Goal: Transaction & Acquisition: Obtain resource

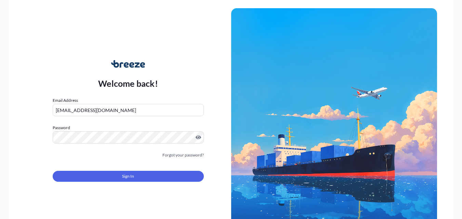
click at [151, 175] on button "Sign In" at bounding box center [128, 176] width 151 height 11
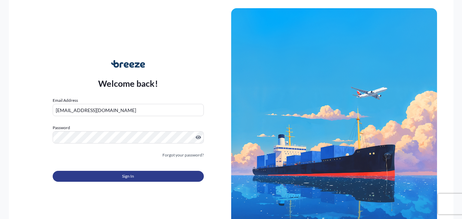
click at [139, 178] on button "Sign In" at bounding box center [128, 176] width 151 height 11
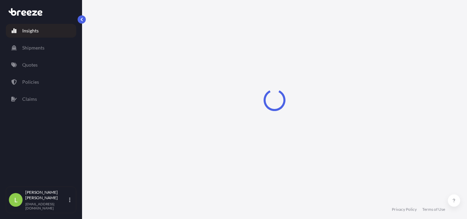
select select "2025"
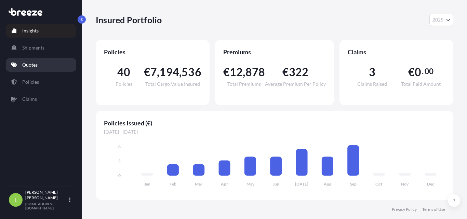
click at [36, 63] on p "Quotes" at bounding box center [29, 65] width 15 height 7
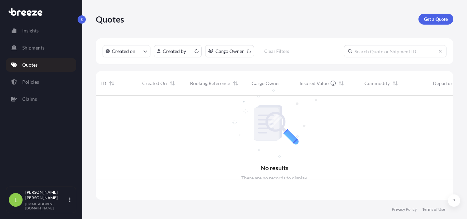
scroll to position [103, 353]
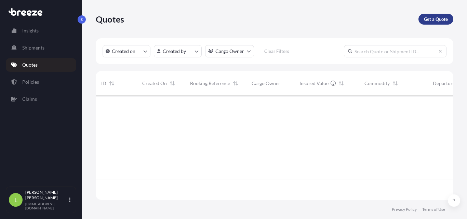
click at [439, 16] on p "Get a Quote" at bounding box center [436, 19] width 24 height 7
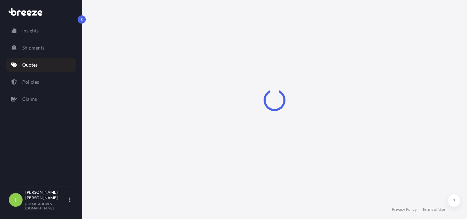
select select "Sea"
select select "1"
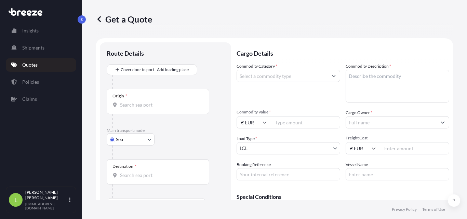
scroll to position [11, 0]
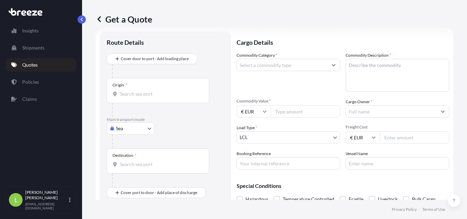
click at [149, 90] on div "Origin *" at bounding box center [158, 90] width 103 height 25
click at [149, 91] on input "Origin *" at bounding box center [160, 94] width 81 height 7
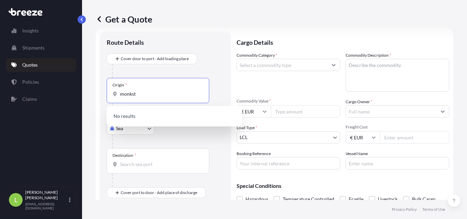
click at [142, 94] on input "monkst" at bounding box center [160, 94] width 81 height 7
drag, startPoint x: 146, startPoint y: 96, endPoint x: 86, endPoint y: 95, distance: 60.9
click at [86, 95] on div "Get a Quote Route Details Cover door to port - Add loading place Place of loadi…" at bounding box center [274, 100] width 385 height 200
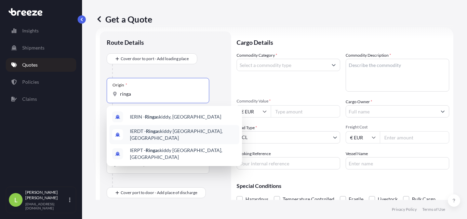
click at [132, 132] on span "IERDT - Ringa skiddy [GEOGRAPHIC_DATA], [GEOGRAPHIC_DATA]" at bounding box center [183, 135] width 107 height 14
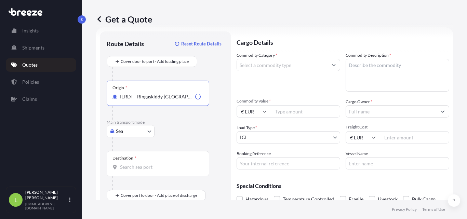
type input "IERDT - Ringaskiddy [GEOGRAPHIC_DATA], [GEOGRAPHIC_DATA]"
click at [138, 126] on div "Main transport mode Sea Sea Air Road Rail" at bounding box center [166, 135] width 118 height 31
click at [138, 131] on body "3 options available. Insights Shipments Quotes Policies Claims L [PERSON_NAME] …" at bounding box center [233, 109] width 467 height 219
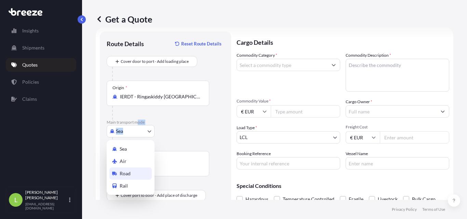
click at [133, 175] on div "Road" at bounding box center [130, 174] width 42 height 12
select select "Road"
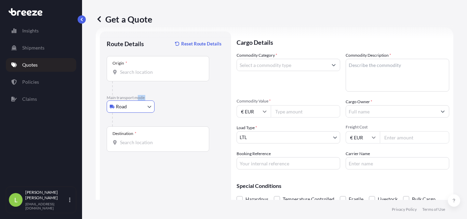
click at [170, 75] on input "Origin *" at bounding box center [160, 72] width 81 height 7
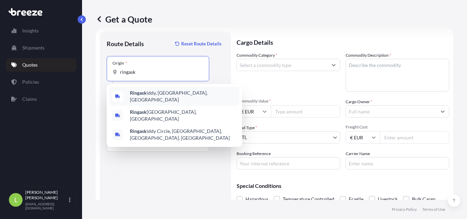
click at [181, 99] on div "Ringask iddy, [GEOGRAPHIC_DATA], [GEOGRAPHIC_DATA]" at bounding box center [174, 96] width 130 height 19
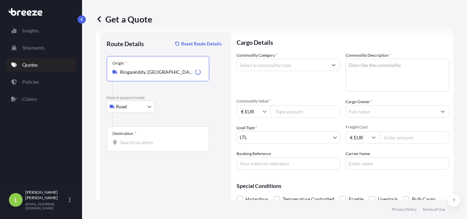
type input "Ringaskiddy, [GEOGRAPHIC_DATA], [GEOGRAPHIC_DATA]"
click at [153, 143] on input "Destination *" at bounding box center [160, 142] width 81 height 7
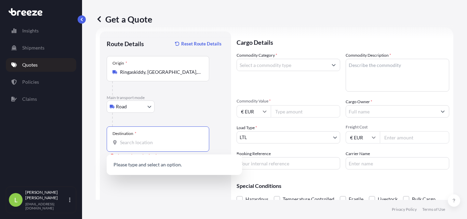
click at [140, 147] on div "Destination *" at bounding box center [158, 139] width 103 height 25
click at [140, 146] on input "Destination * Please select a destination" at bounding box center [160, 142] width 81 height 7
paste input "[GEOGRAPHIC_DATA]"
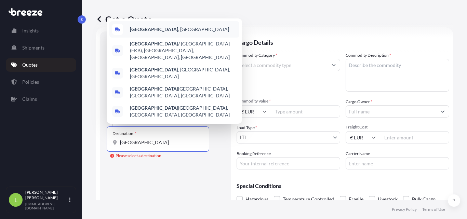
click at [156, 33] on span "[GEOGRAPHIC_DATA] , [GEOGRAPHIC_DATA]" at bounding box center [179, 29] width 99 height 7
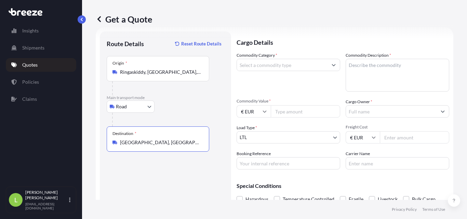
type input "[GEOGRAPHIC_DATA], [GEOGRAPHIC_DATA]"
click at [270, 64] on input "Commodity Category *" at bounding box center [282, 65] width 91 height 12
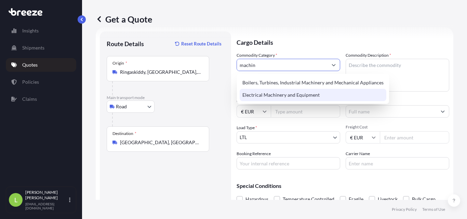
click at [284, 94] on div "Electrical Machinery and Equipment" at bounding box center [313, 95] width 147 height 12
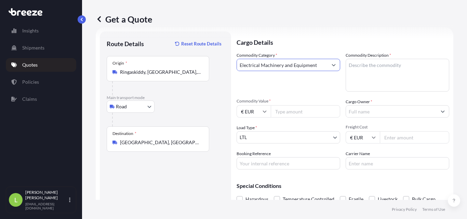
type input "Electrical Machinery and Equipment"
click at [362, 67] on textarea "Commodity Description *" at bounding box center [398, 75] width 104 height 33
drag, startPoint x: 352, startPoint y: 66, endPoint x: 335, endPoint y: 66, distance: 17.1
click at [335, 66] on div "Commodity Category * Electrical Machinery and Equipment Commodity Description *…" at bounding box center [343, 111] width 213 height 118
type textarea "environmental analyser"
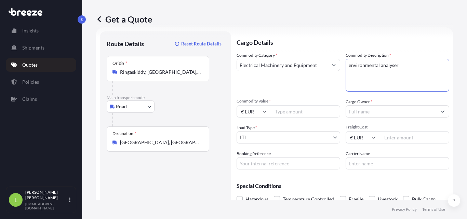
click at [294, 114] on input "Commodity Value *" at bounding box center [305, 111] width 69 height 12
type input "125000"
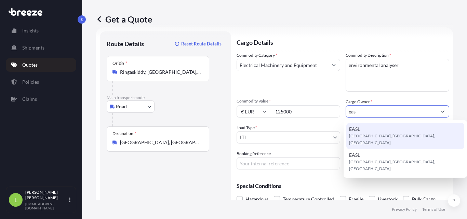
click at [374, 137] on span "[GEOGRAPHIC_DATA], [GEOGRAPHIC_DATA], [GEOGRAPHIC_DATA]" at bounding box center [405, 140] width 113 height 14
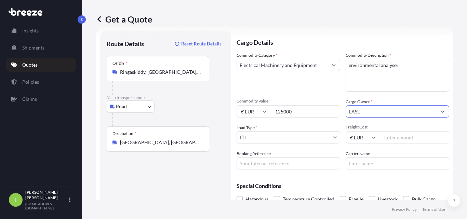
type input "EASL"
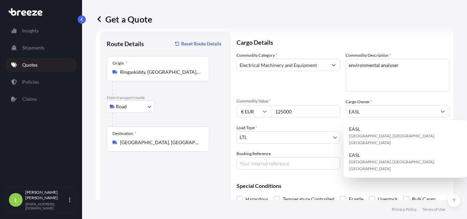
click at [455, 139] on div "Get a Quote Route Details Reset Route Details Place of loading Road Road Rail O…" at bounding box center [274, 100] width 385 height 200
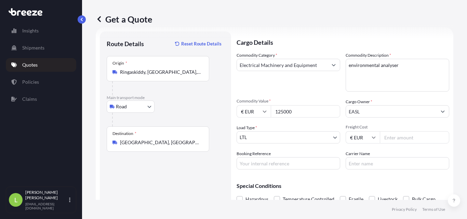
click at [431, 137] on input "Freight Cost" at bounding box center [414, 137] width 69 height 12
type input "345"
click at [277, 161] on input "Booking Reference" at bounding box center [289, 163] width 104 height 12
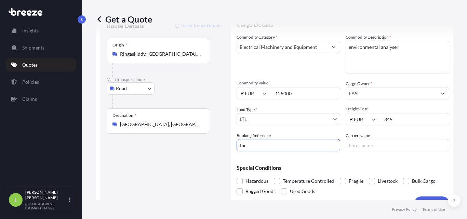
scroll to position [43, 0]
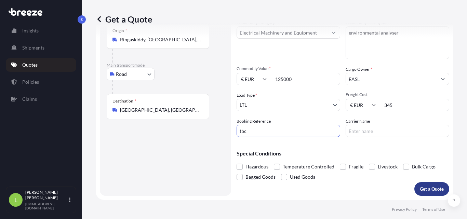
type input "tbc"
click at [427, 189] on p "Get a Quote" at bounding box center [432, 189] width 24 height 7
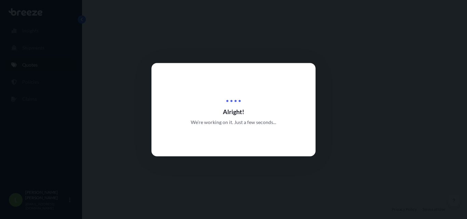
select select "Road"
select select "1"
